Goal: Task Accomplishment & Management: Manage account settings

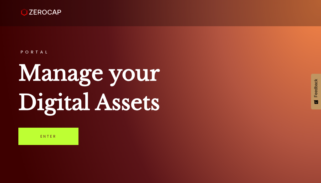
click at [45, 141] on link "Enter" at bounding box center [48, 136] width 60 height 17
click at [59, 132] on link "Enter" at bounding box center [48, 136] width 60 height 17
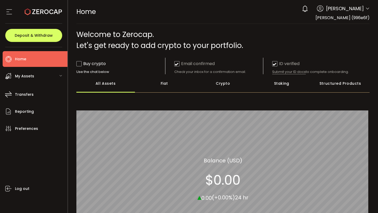
click at [163, 84] on div "Fiat" at bounding box center [164, 83] width 59 height 18
click at [224, 83] on div "Crypto" at bounding box center [223, 83] width 59 height 18
click at [277, 82] on div "Staking" at bounding box center [281, 83] width 59 height 18
click at [321, 83] on div "Structured Products" at bounding box center [340, 83] width 59 height 18
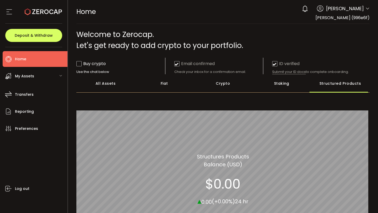
click at [105, 84] on div "All Assets" at bounding box center [105, 83] width 59 height 18
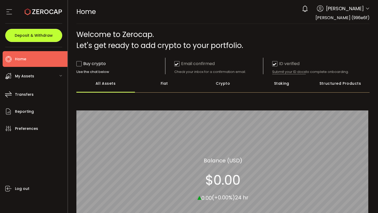
click at [47, 35] on span "Deposit & Withdraw" at bounding box center [34, 36] width 38 height 4
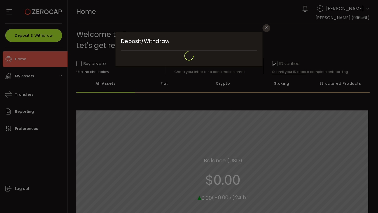
type input "**********"
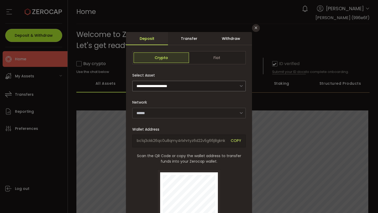
type input "*******"
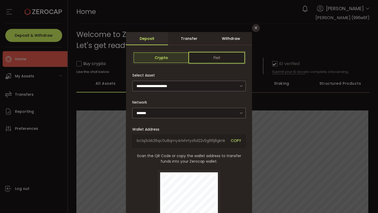
click at [217, 56] on span "Fiat" at bounding box center [216, 57] width 55 height 10
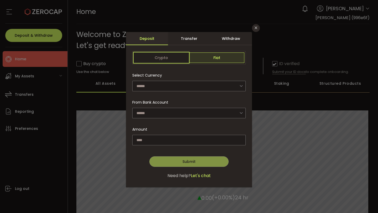
click at [161, 53] on span "Crypto" at bounding box center [161, 57] width 55 height 10
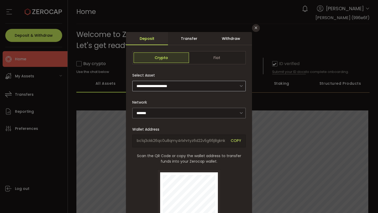
click at [241, 86] on icon "dialog" at bounding box center [241, 86] width 7 height 11
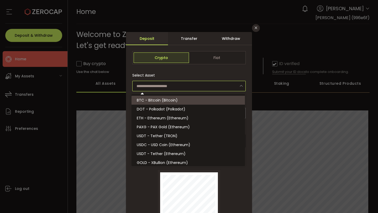
click at [237, 73] on div "Select Asset" at bounding box center [188, 80] width 113 height 21
type input "**********"
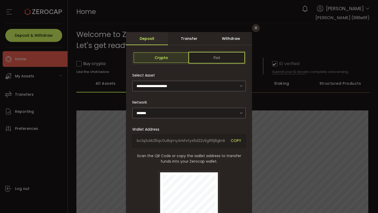
click at [218, 60] on span "Fiat" at bounding box center [216, 57] width 55 height 10
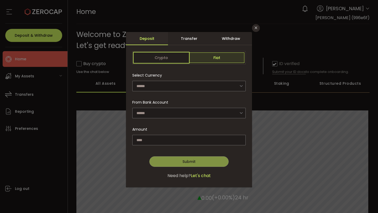
click at [170, 59] on span "Crypto" at bounding box center [161, 57] width 55 height 10
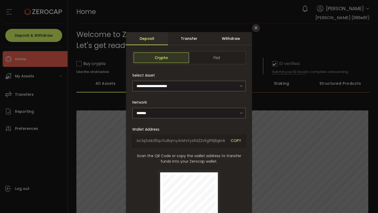
click at [196, 40] on div "Transfer" at bounding box center [189, 38] width 42 height 13
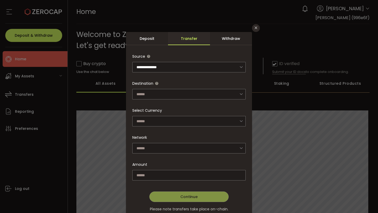
click at [230, 41] on div "Withdraw" at bounding box center [231, 38] width 42 height 13
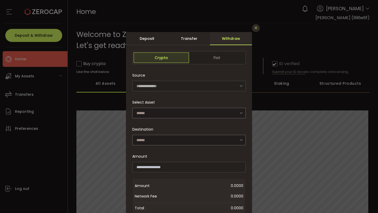
click at [256, 27] on icon "Close" at bounding box center [256, 28] width 4 height 4
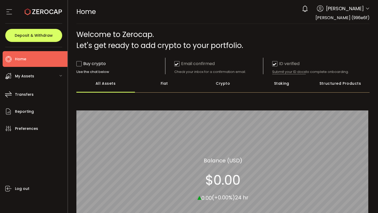
click at [49, 75] on div "My Assets" at bounding box center [35, 76] width 65 height 16
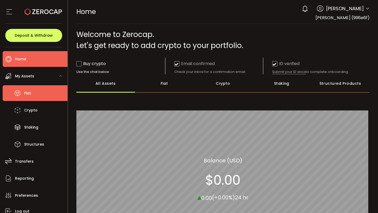
click at [36, 94] on li "Fiat" at bounding box center [35, 93] width 65 height 16
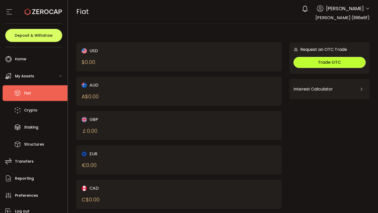
click at [321, 60] on span "Trade OTC" at bounding box center [329, 62] width 23 height 6
click at [240, 32] on div "USD $ 0.00 AUD A$ 0.00 GBP ￡ 0.00 EUR € 0.00 CAD C$ 0.00 NZD Request an OTC Tra…" at bounding box center [222, 138] width 293 height 219
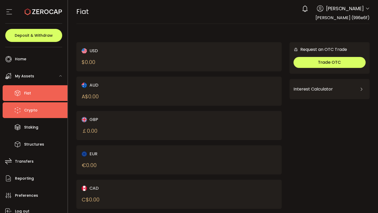
click at [33, 110] on span "Crypto" at bounding box center [30, 111] width 13 height 8
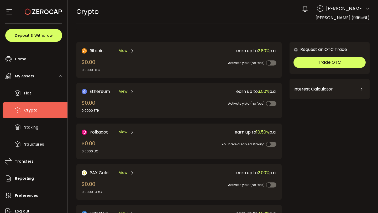
click at [248, 29] on main "Bitcoin View $0.00 0.0000 BTC earn up to 2.80% p.a. Activate yield (no fees) Et…" at bounding box center [223, 168] width 310 height 288
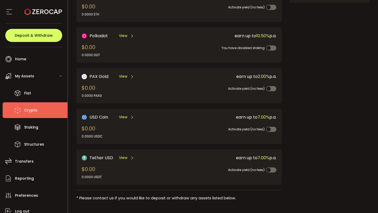
scroll to position [97, 0]
click at [124, 114] on span "View" at bounding box center [123, 117] width 8 height 6
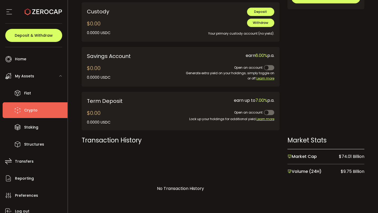
scroll to position [193, 0]
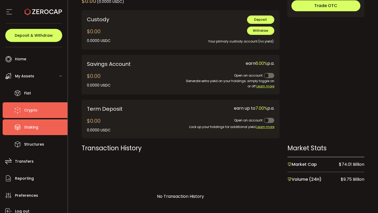
click at [41, 125] on li "Staking" at bounding box center [35, 127] width 65 height 16
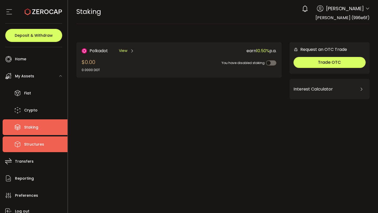
click at [41, 144] on span "Structures" at bounding box center [34, 145] width 20 height 8
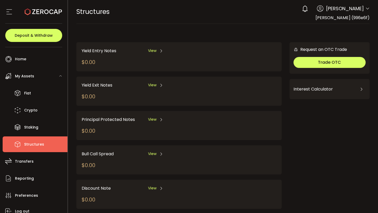
scroll to position [10, 0]
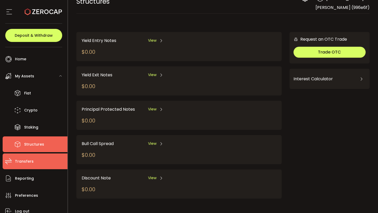
click at [44, 164] on li "Transfers" at bounding box center [35, 161] width 65 height 16
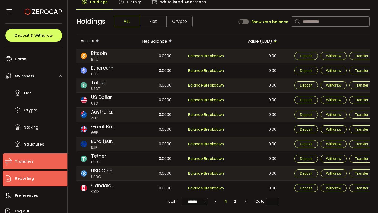
click at [43, 178] on li "Reporting" at bounding box center [35, 179] width 65 height 16
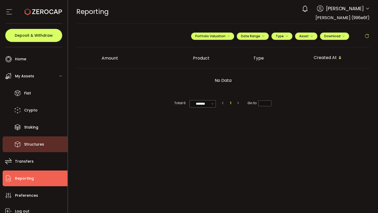
scroll to position [23, 0]
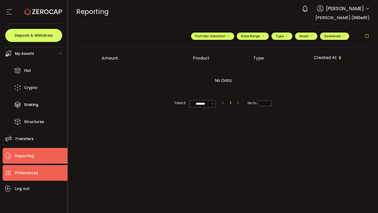
click at [33, 172] on span "Preferences" at bounding box center [26, 173] width 23 height 8
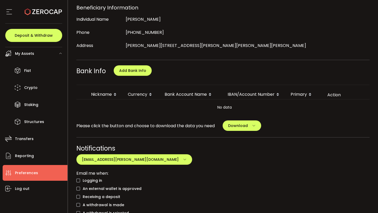
scroll to position [147, 0]
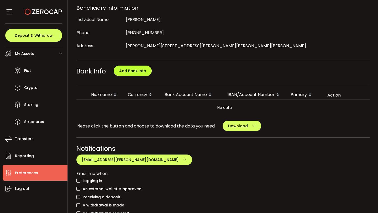
click at [132, 68] on span "Add Bank Info" at bounding box center [132, 70] width 27 height 5
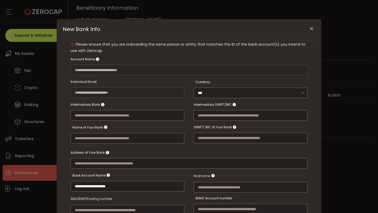
scroll to position [13, 0]
click at [267, 93] on input "***" at bounding box center [251, 92] width 114 height 10
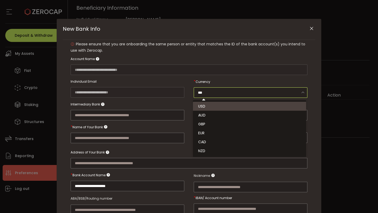
click at [262, 79] on div "***" at bounding box center [251, 87] width 114 height 22
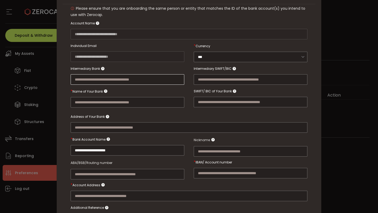
scroll to position [0, 0]
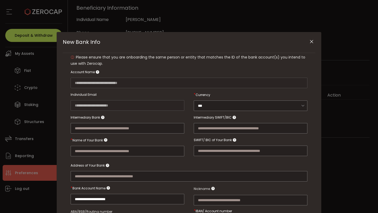
click at [310, 40] on icon "Close" at bounding box center [311, 41] width 5 height 5
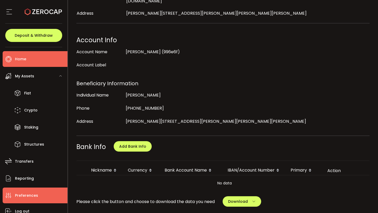
click at [31, 57] on li "Home" at bounding box center [35, 59] width 65 height 16
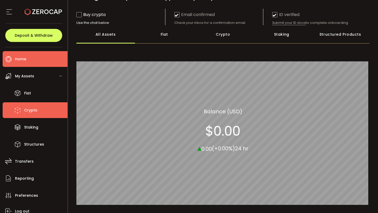
click at [28, 110] on span "Crypto" at bounding box center [30, 111] width 13 height 8
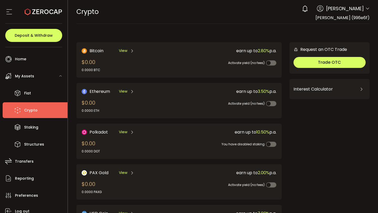
click at [321, 92] on div "Interest Calculator" at bounding box center [329, 89] width 72 height 13
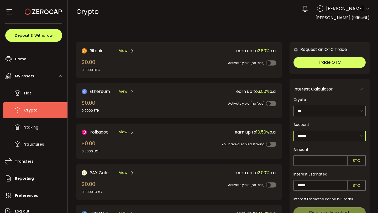
click at [321, 133] on input "*******" at bounding box center [329, 136] width 72 height 10
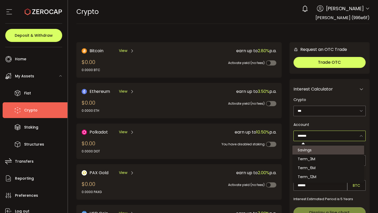
scroll to position [18, 0]
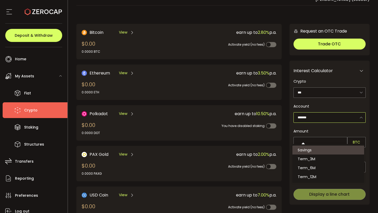
click at [321, 105] on div "Account" at bounding box center [329, 106] width 72 height 7
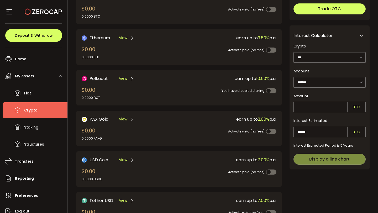
scroll to position [62, 0]
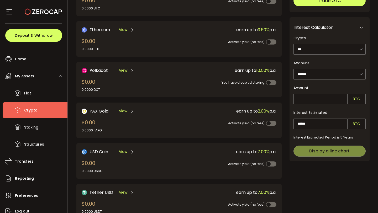
click at [30, 76] on span "My Assets" at bounding box center [24, 76] width 19 height 8
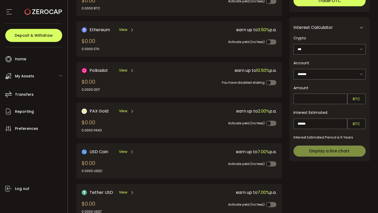
click at [30, 76] on span "My Assets" at bounding box center [24, 76] width 19 height 8
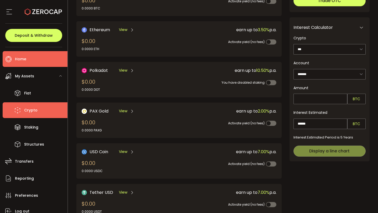
click at [31, 57] on li "Home" at bounding box center [35, 59] width 65 height 16
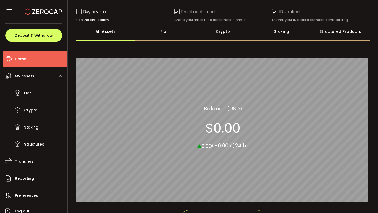
scroll to position [86, 0]
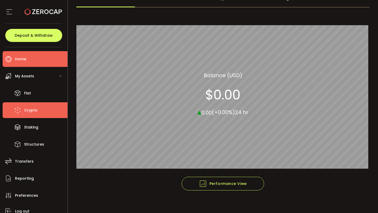
click at [27, 111] on span "Crypto" at bounding box center [30, 111] width 13 height 8
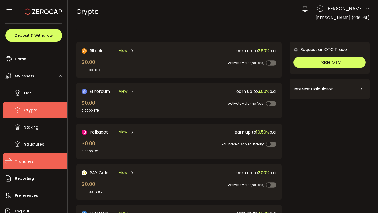
click at [35, 160] on li "Transfers" at bounding box center [35, 161] width 65 height 16
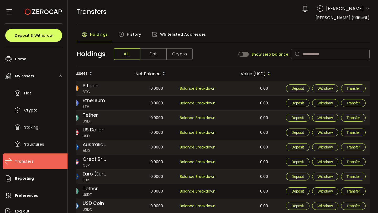
scroll to position [0, 10]
click at [321, 88] on span "Transfer" at bounding box center [353, 88] width 14 height 4
type input "**********"
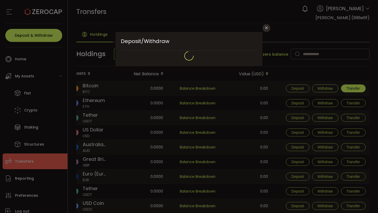
type input "**********"
type input "*******"
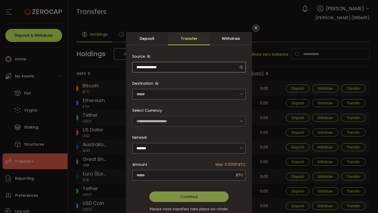
click at [239, 64] on icon "dialog" at bounding box center [241, 67] width 7 height 11
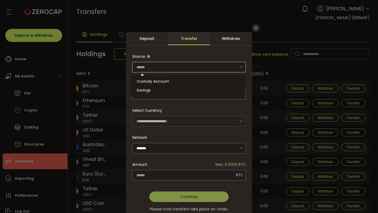
click at [248, 57] on div "**********" at bounding box center [189, 141] width 126 height 184
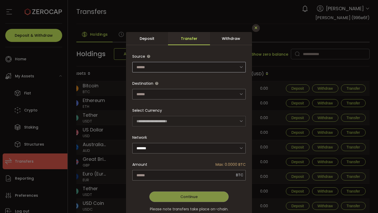
click at [254, 28] on icon "Close" at bounding box center [256, 28] width 4 height 4
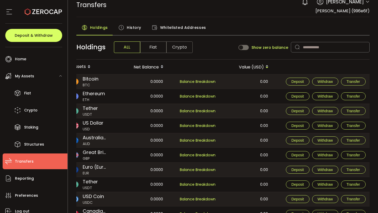
scroll to position [0, 0]
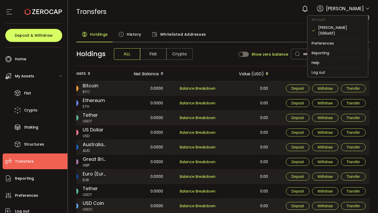
click at [321, 9] on icon at bounding box center [367, 9] width 4 height 4
click at [321, 71] on li "Log out" at bounding box center [337, 72] width 61 height 9
